Goal: Navigation & Orientation: Find specific page/section

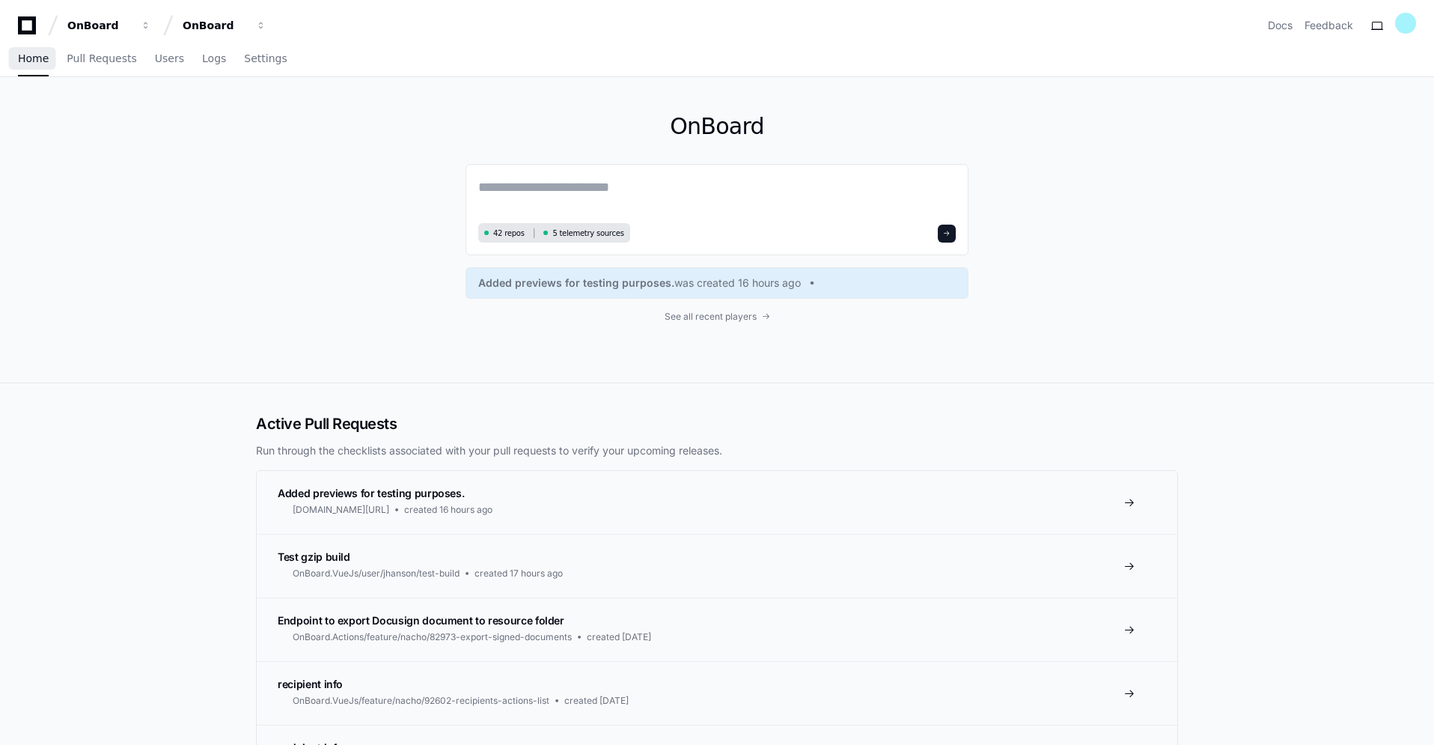
click at [33, 61] on span "Home" at bounding box center [33, 58] width 31 height 9
click at [751, 319] on span "See all recent players" at bounding box center [711, 317] width 92 height 12
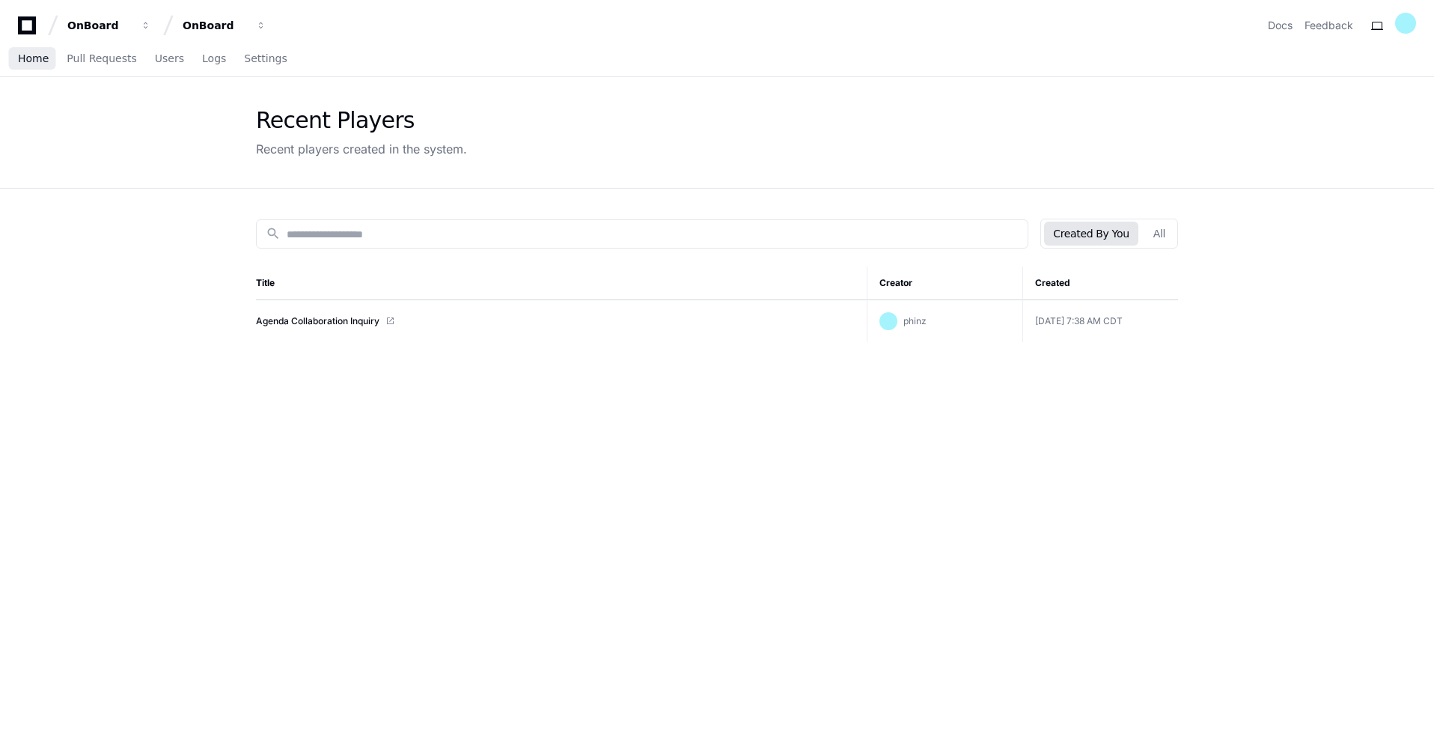
click at [24, 55] on span "Home" at bounding box center [33, 58] width 31 height 9
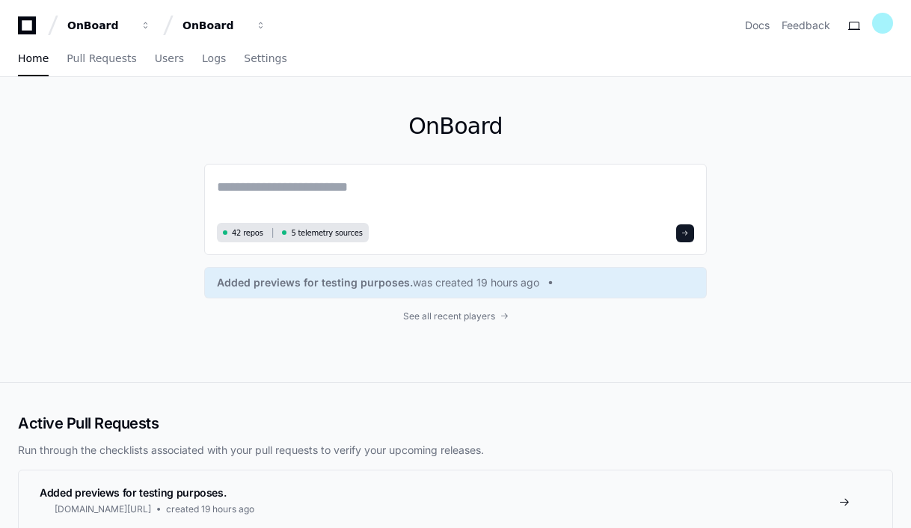
click at [28, 30] on icon at bounding box center [27, 25] width 30 height 18
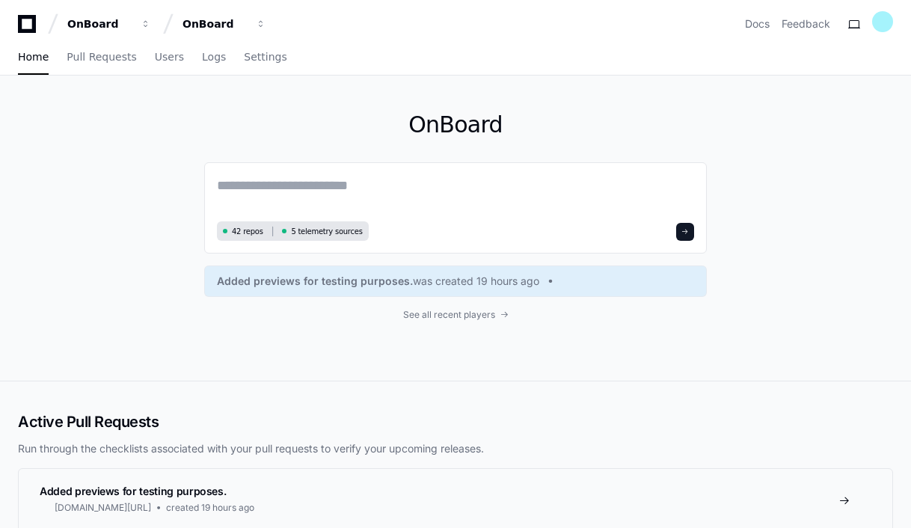
scroll to position [2, 0]
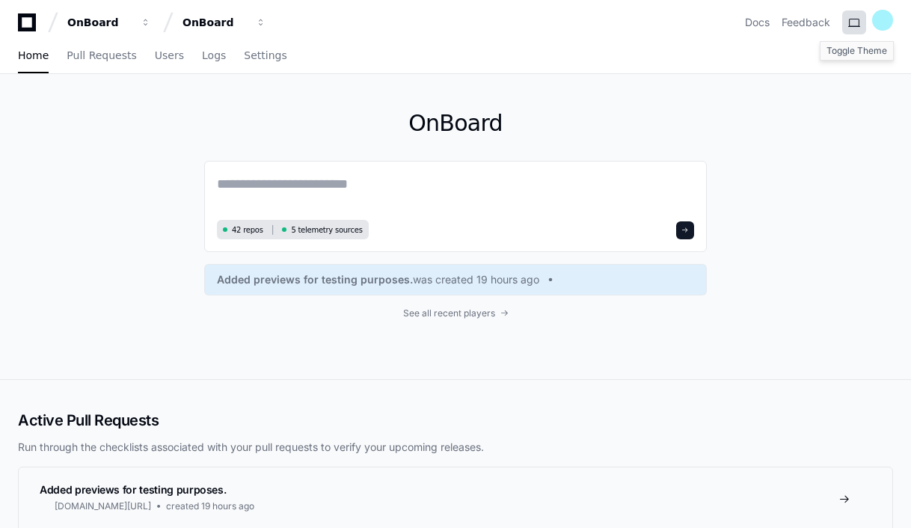
click at [857, 25] on button at bounding box center [855, 22] width 24 height 24
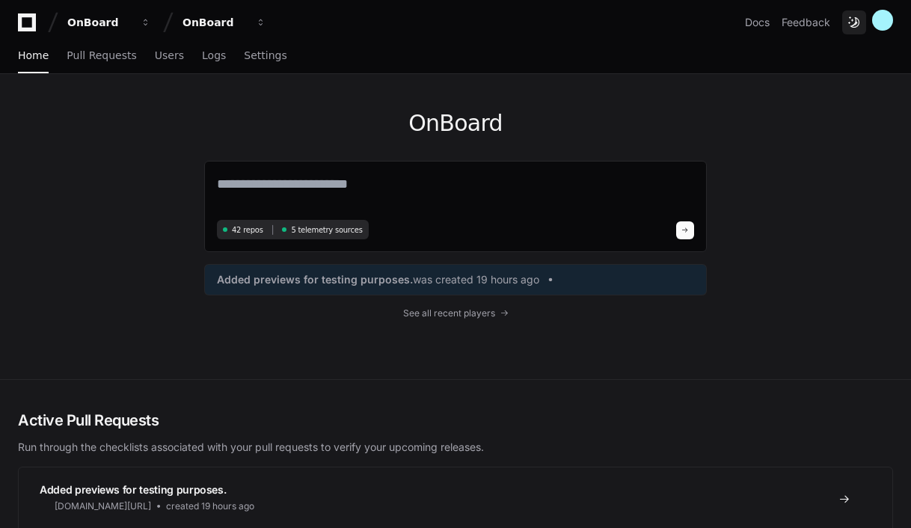
scroll to position [1, 0]
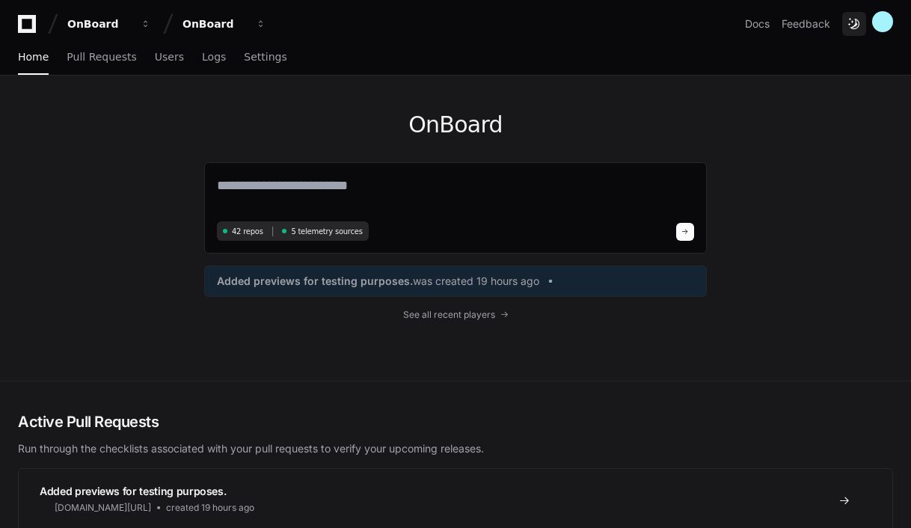
click at [857, 25] on button at bounding box center [855, 24] width 24 height 24
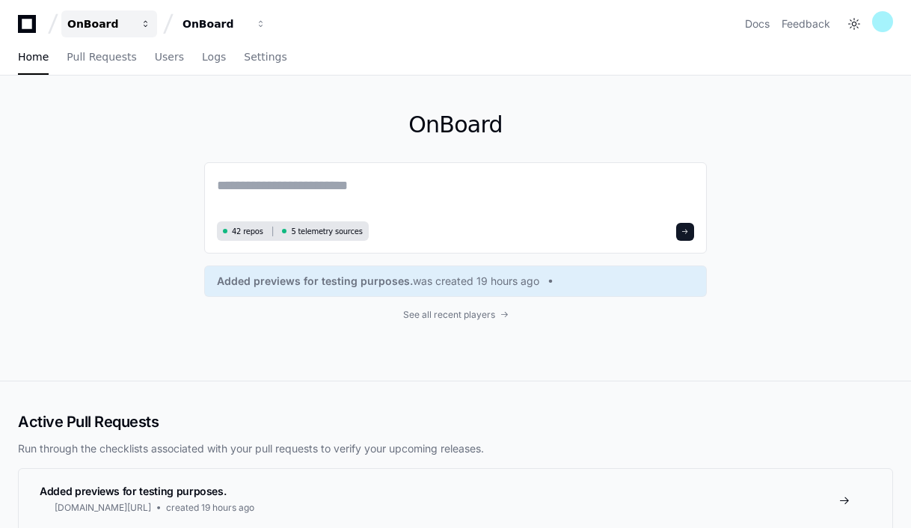
click at [144, 22] on span "button" at bounding box center [146, 24] width 10 height 10
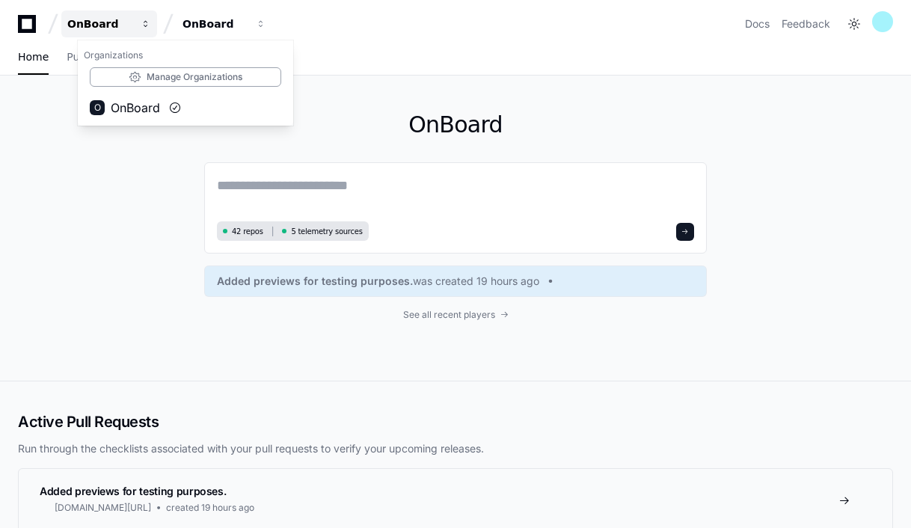
click at [144, 22] on span "button" at bounding box center [146, 24] width 10 height 10
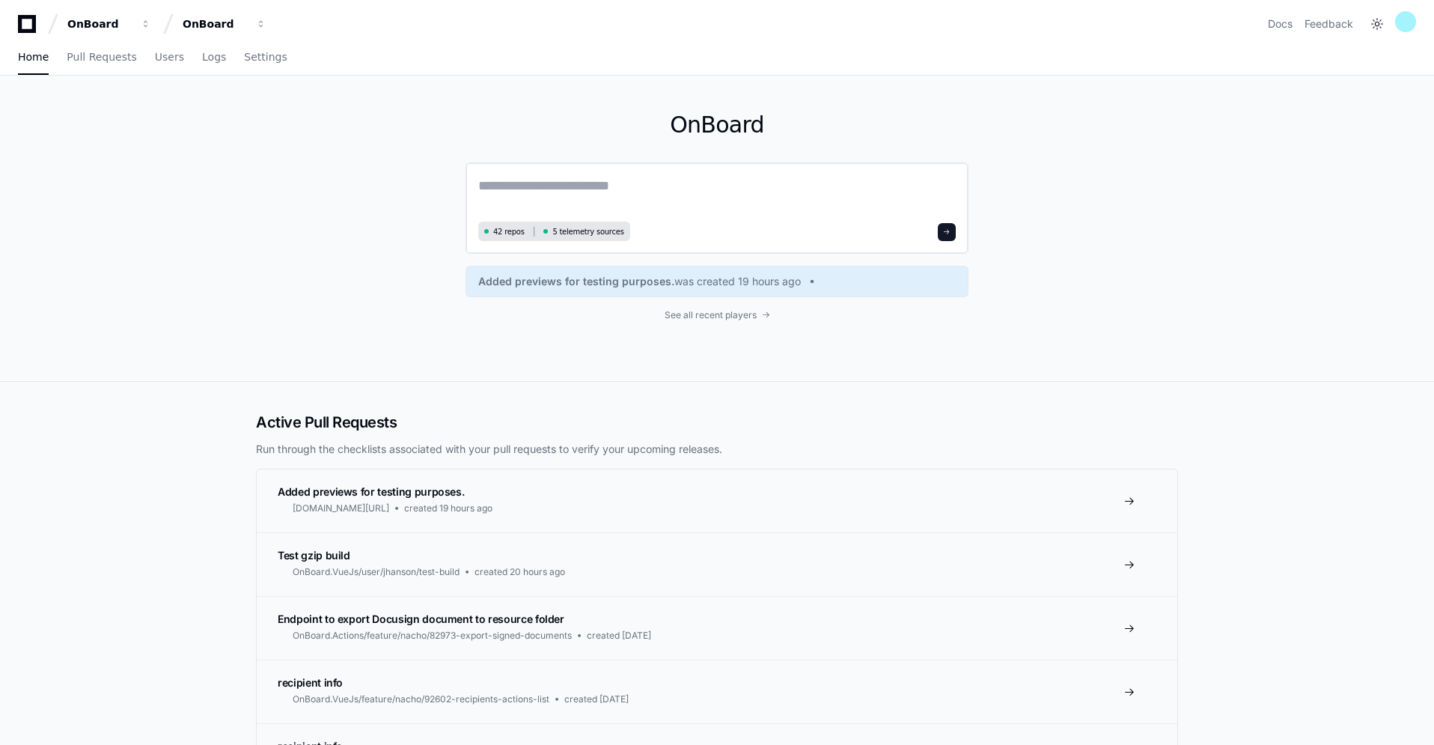
click at [551, 179] on textarea at bounding box center [716, 196] width 477 height 42
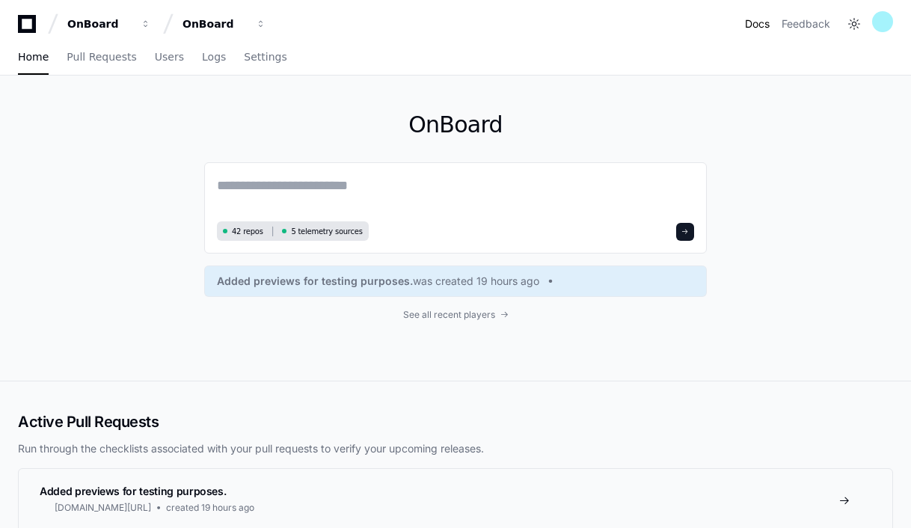
click at [762, 24] on link "Docs" at bounding box center [757, 23] width 25 height 15
click at [886, 29] on div at bounding box center [883, 21] width 21 height 21
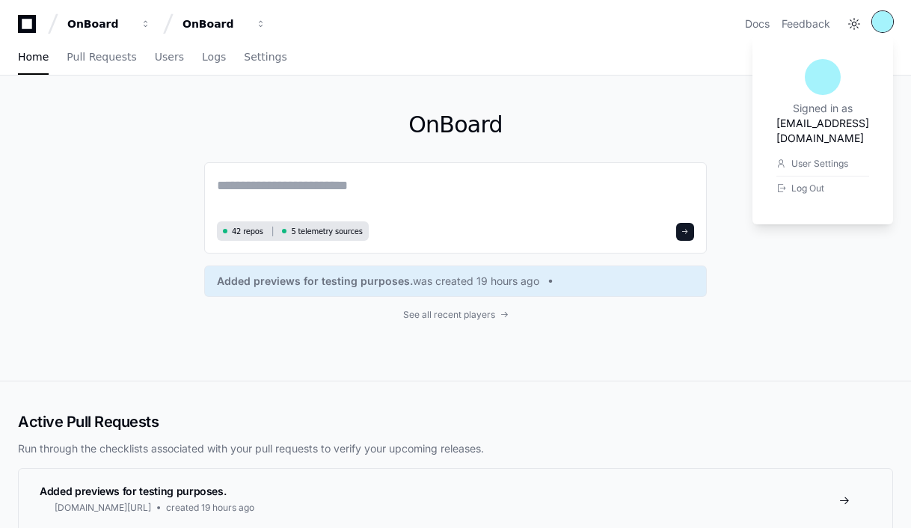
click at [886, 29] on div at bounding box center [883, 21] width 21 height 21
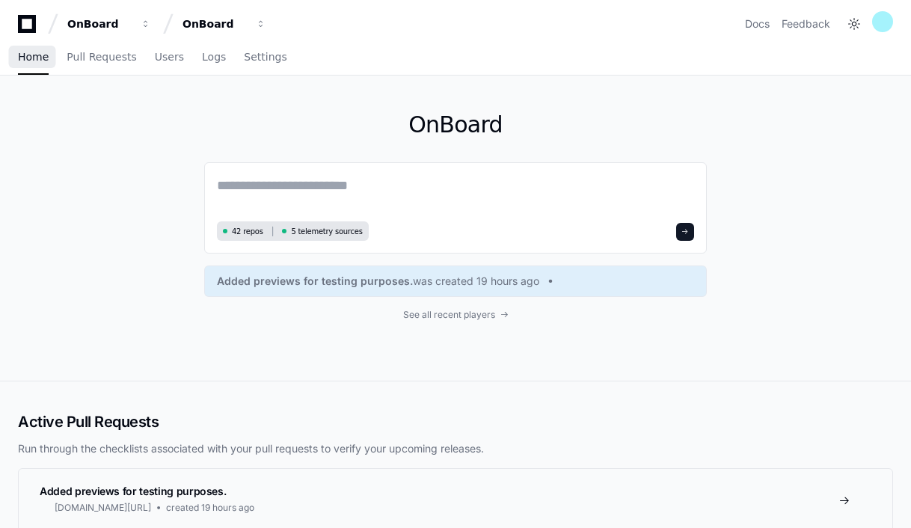
click at [40, 63] on link "Home" at bounding box center [33, 57] width 31 height 34
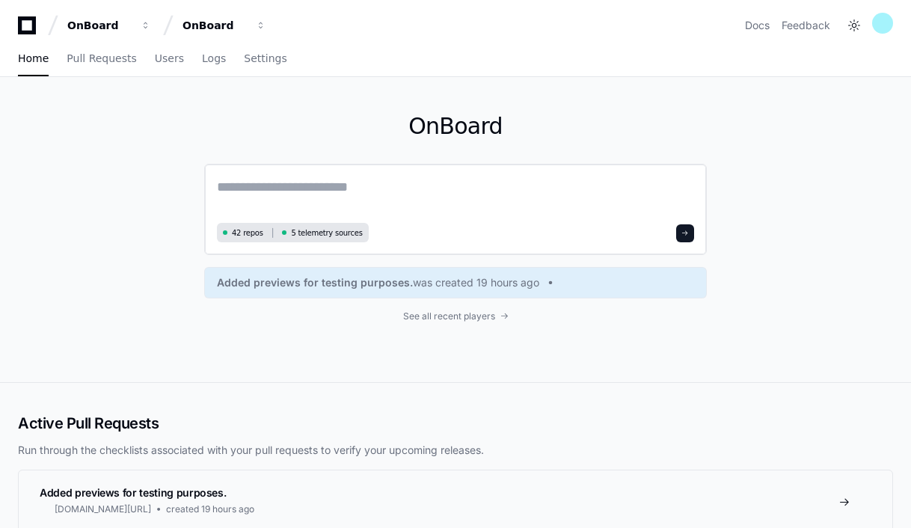
click at [257, 185] on textarea at bounding box center [455, 198] width 477 height 42
click at [260, 22] on span "button" at bounding box center [261, 25] width 10 height 10
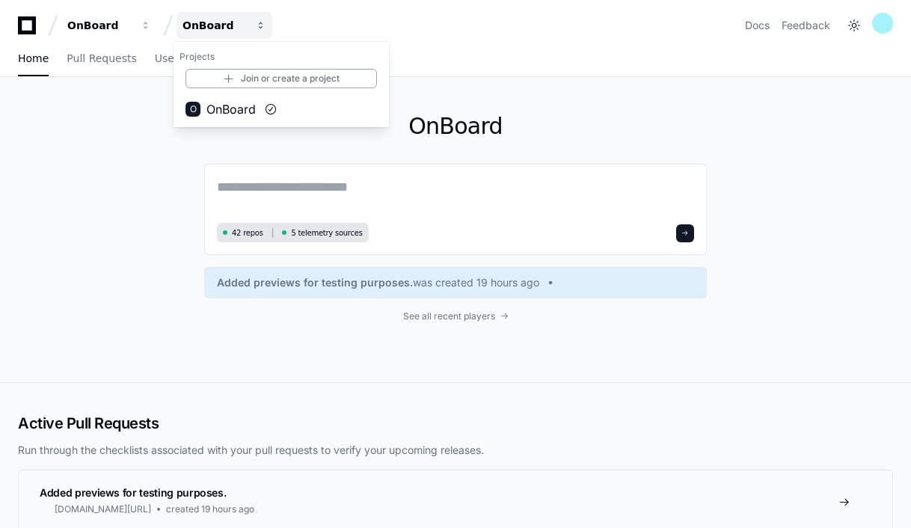
click at [260, 22] on span "button" at bounding box center [261, 25] width 10 height 10
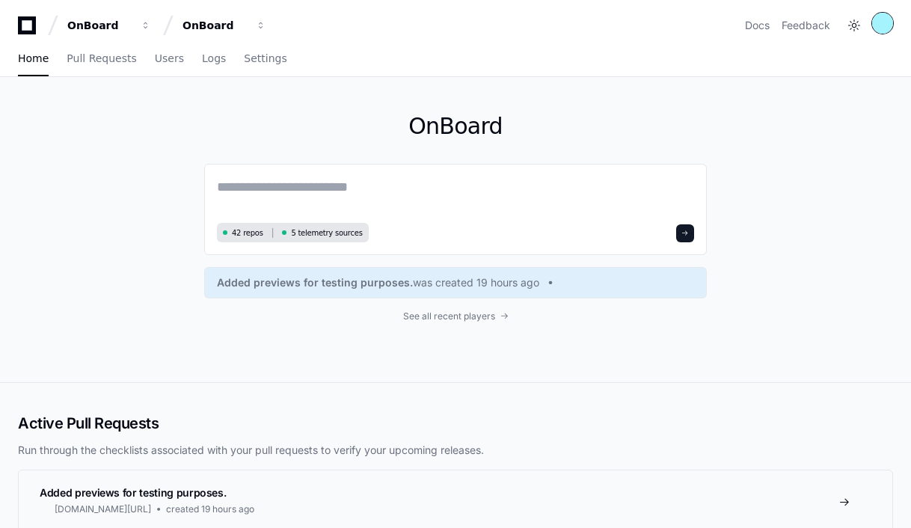
click at [882, 31] on div at bounding box center [883, 23] width 21 height 21
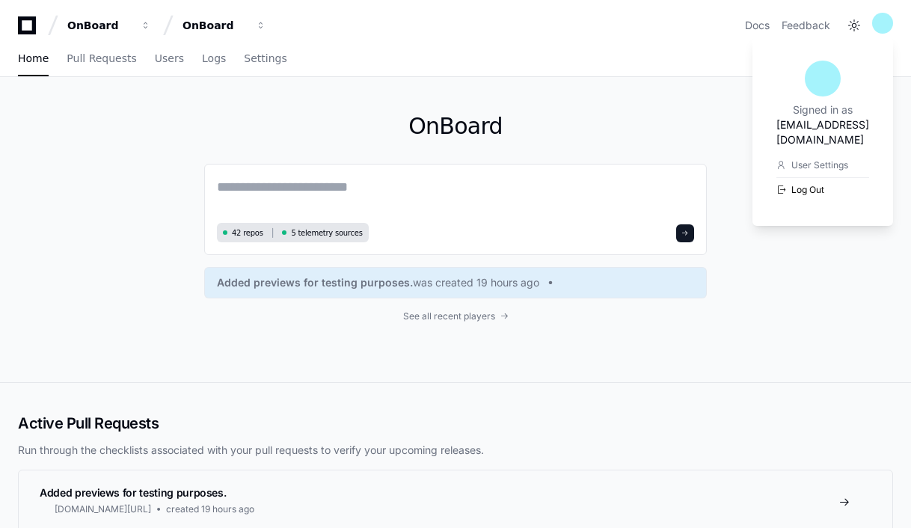
click at [777, 179] on button "Log Out" at bounding box center [823, 189] width 93 height 25
